Goal: Task Accomplishment & Management: Complete application form

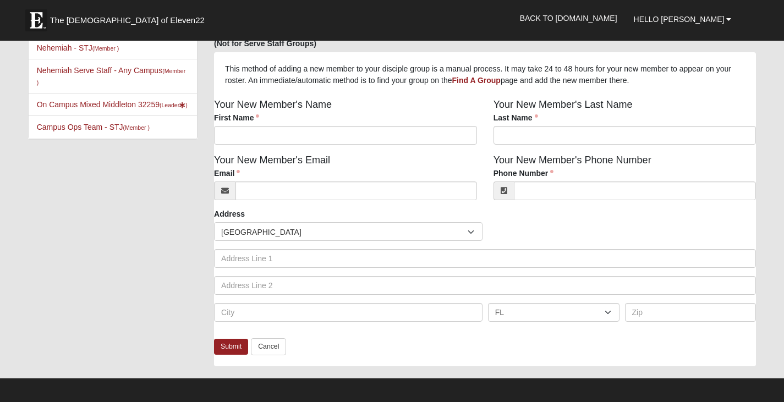
scroll to position [55, 0]
click at [294, 139] on input "First Name" at bounding box center [345, 135] width 263 height 19
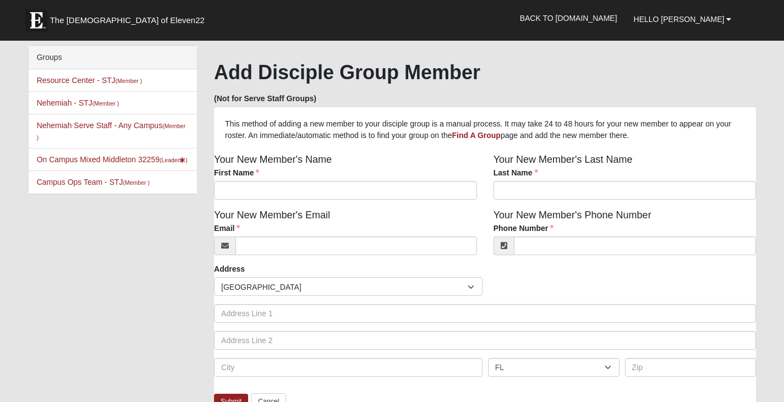
scroll to position [48, 0]
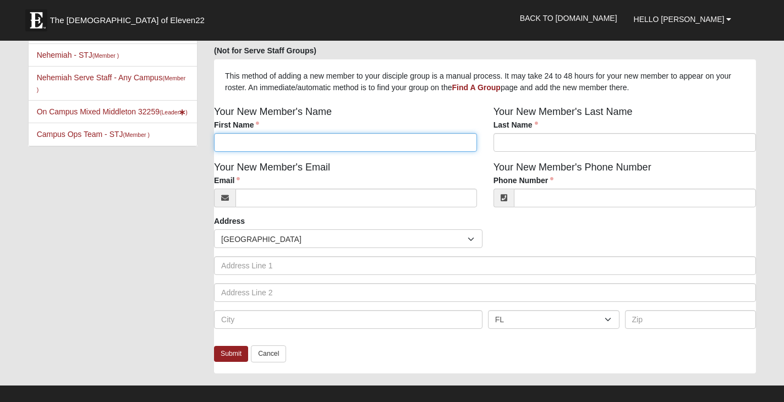
click at [294, 148] on input "First Name" at bounding box center [345, 142] width 263 height 19
type input "[PERSON_NAME]"
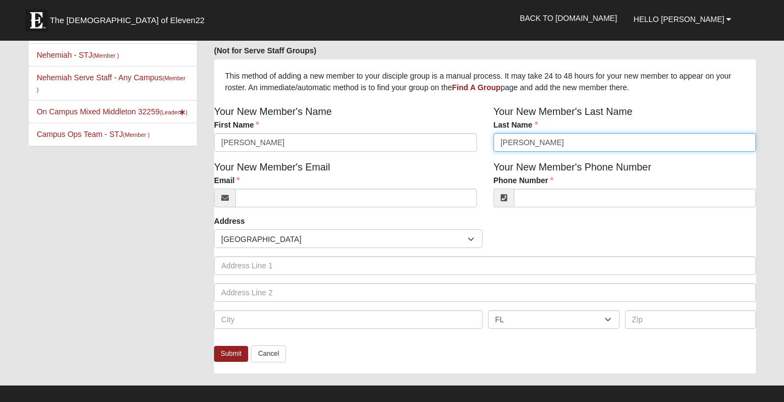
type input "[PERSON_NAME]"
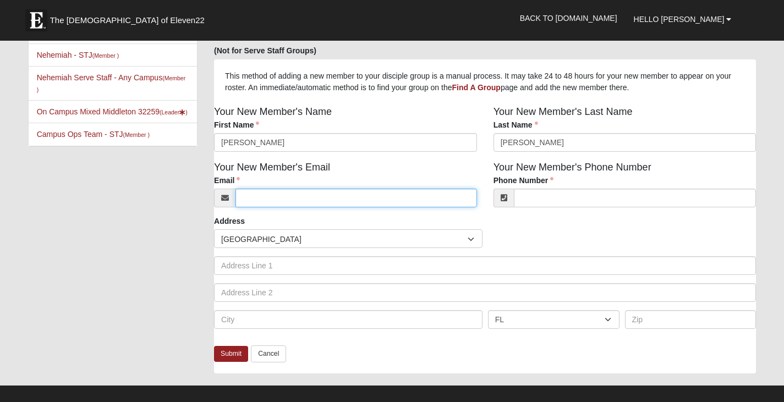
click at [281, 198] on input "Email" at bounding box center [356, 198] width 242 height 19
type input "[EMAIL_ADDRESS][DOMAIN_NAME]"
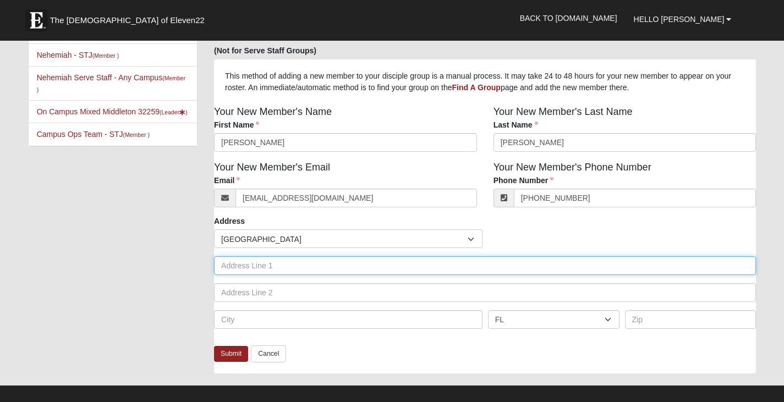
type input "[PHONE_NUMBER]"
click at [290, 267] on input "text" at bounding box center [485, 265] width 542 height 19
type input "[STREET_ADDRESS]"
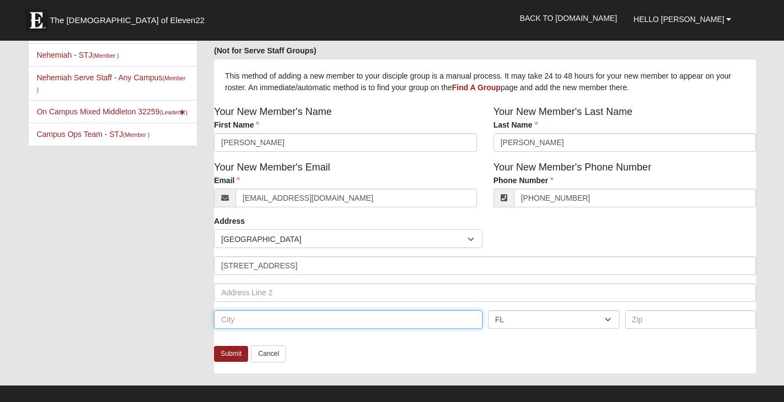
type input "A"
type input "[GEOGRAPHIC_DATA]"
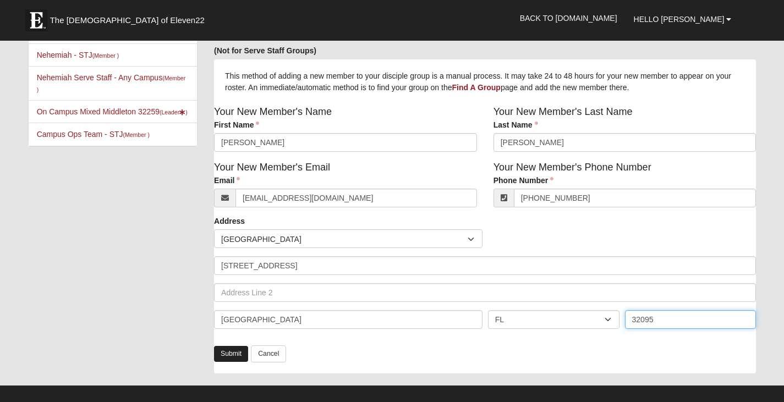
type input "32095"
click at [230, 351] on link "Submit" at bounding box center [231, 354] width 34 height 16
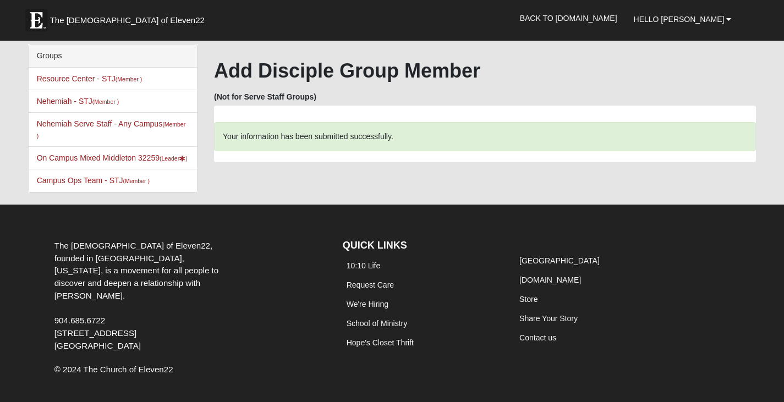
scroll to position [0, 0]
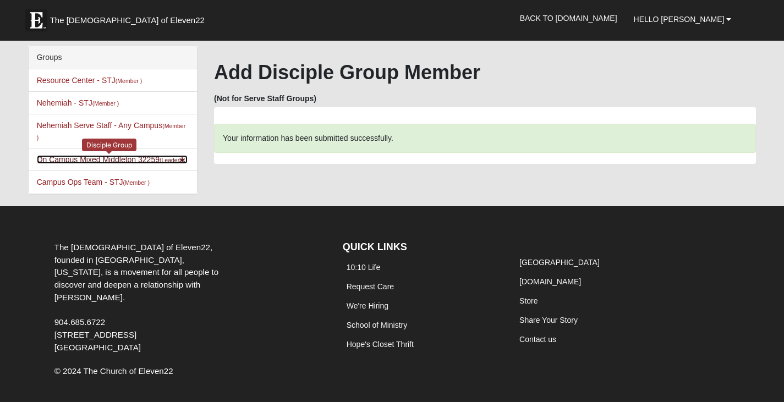
click at [128, 158] on link "On Campus Mixed Middleton 32259 (Leader )" at bounding box center [112, 159] width 151 height 9
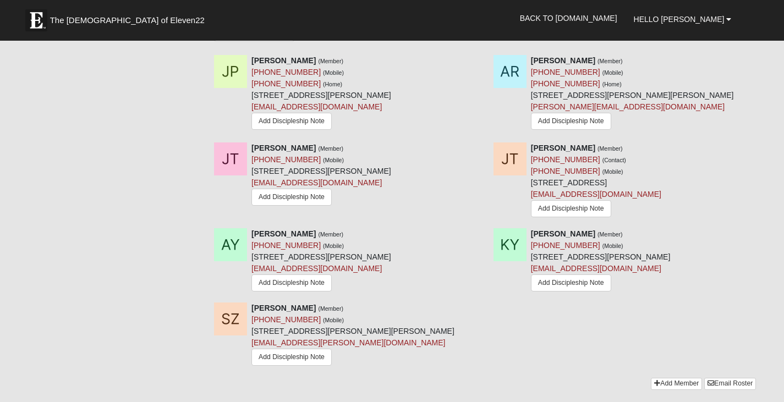
scroll to position [1265, 0]
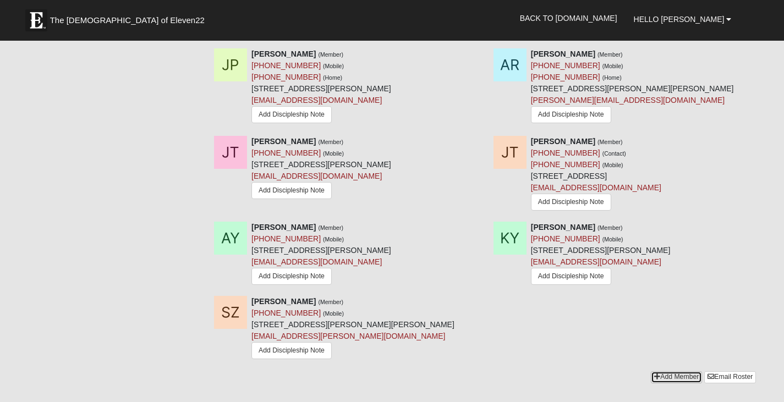
click at [668, 371] on link "Add Member" at bounding box center [676, 377] width 51 height 12
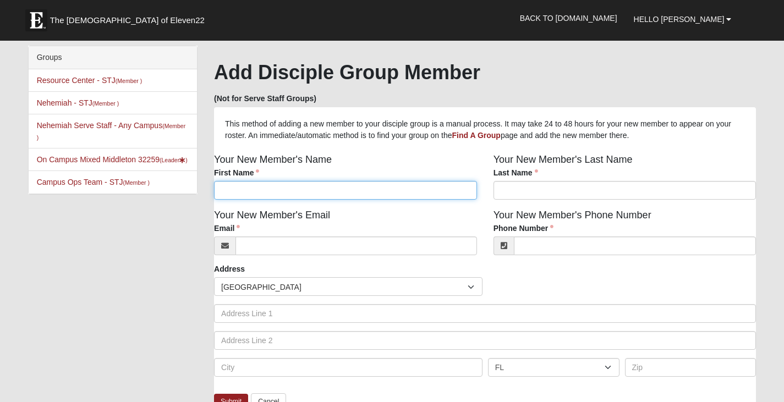
click at [261, 187] on input "First Name" at bounding box center [345, 190] width 263 height 19
type input "Vonica"
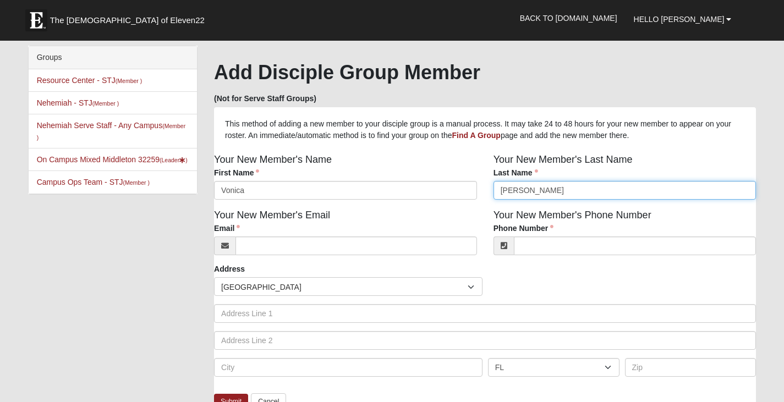
type input "Balentine"
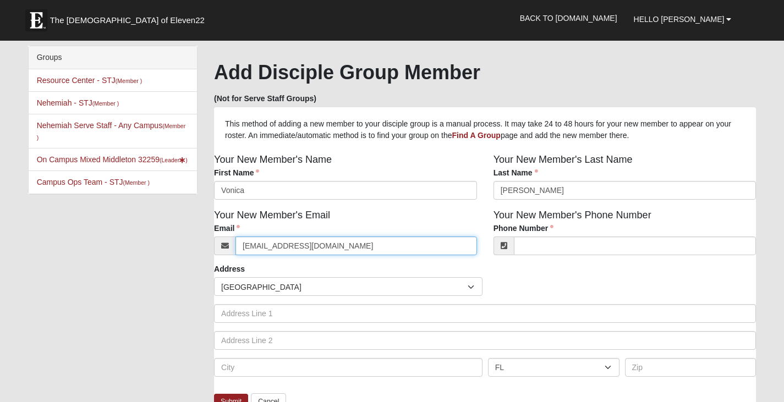
type input "vonicabalentine@gmail.com"
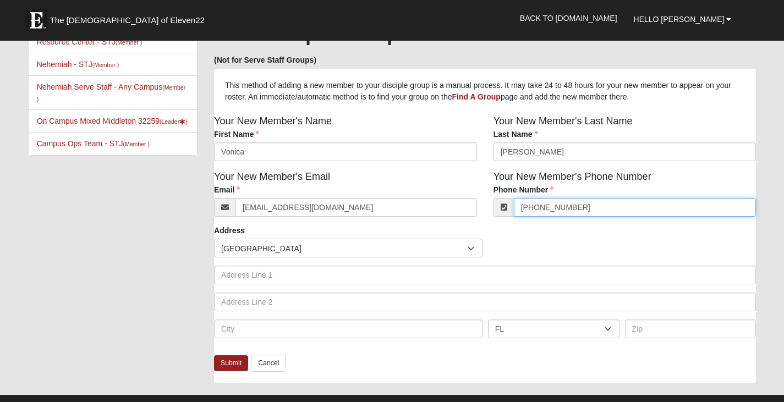
scroll to position [55, 0]
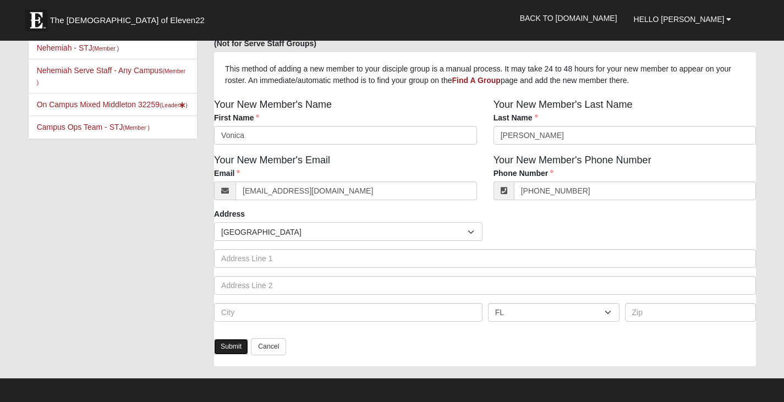
type input "(323) 557-7169"
click at [234, 349] on link "Submit" at bounding box center [231, 347] width 34 height 16
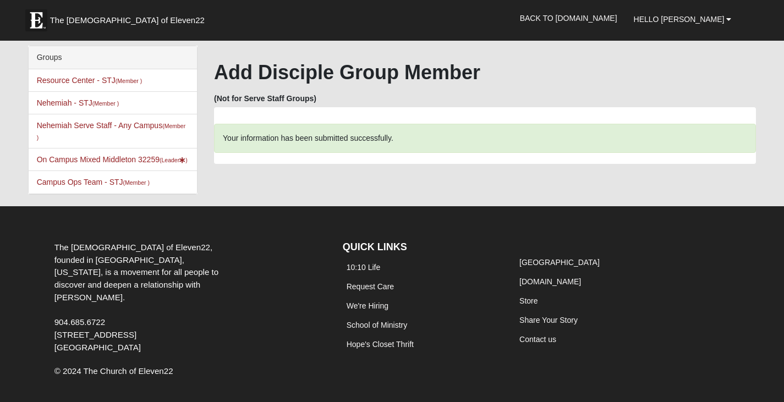
scroll to position [0, 0]
click at [111, 161] on link "On Campus Mixed Middleton 32259 (Leader )" at bounding box center [112, 159] width 151 height 9
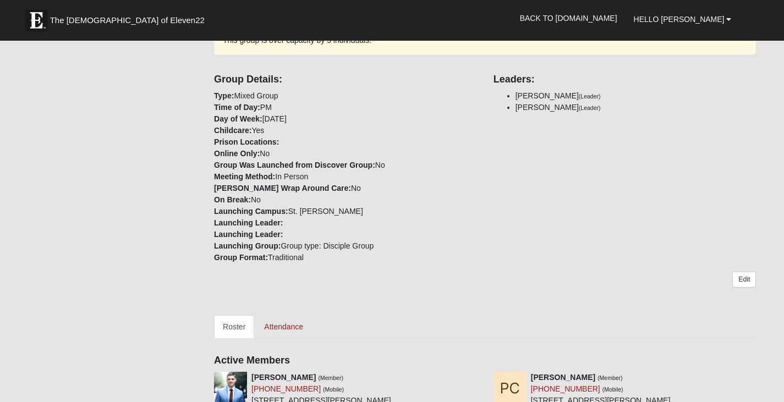
scroll to position [550, 0]
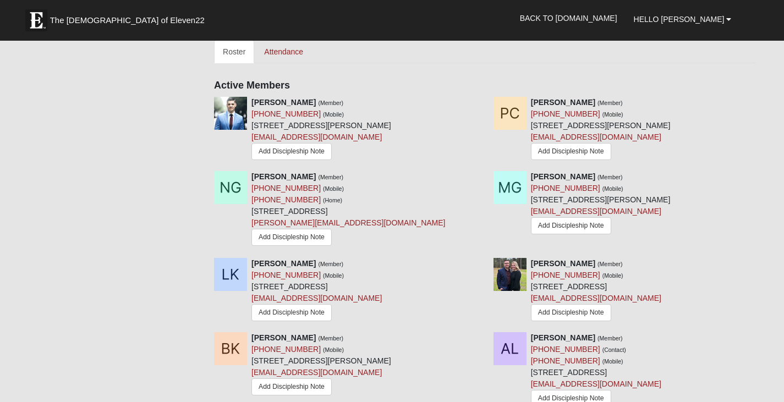
drag, startPoint x: 615, startPoint y: 281, endPoint x: 780, endPoint y: 320, distance: 169.7
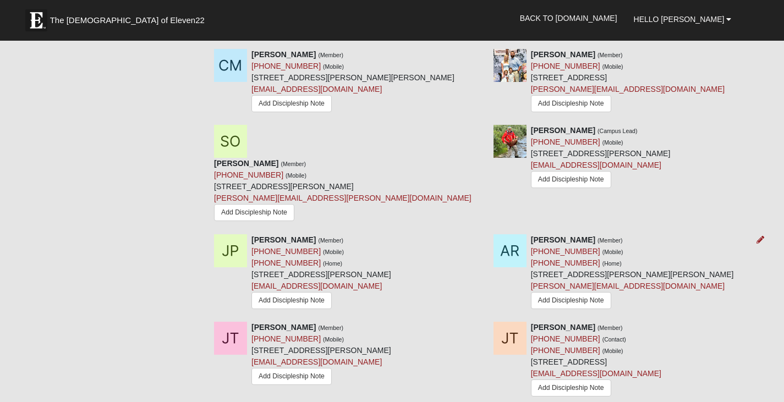
scroll to position [1045, 0]
